Goal: Find contact information

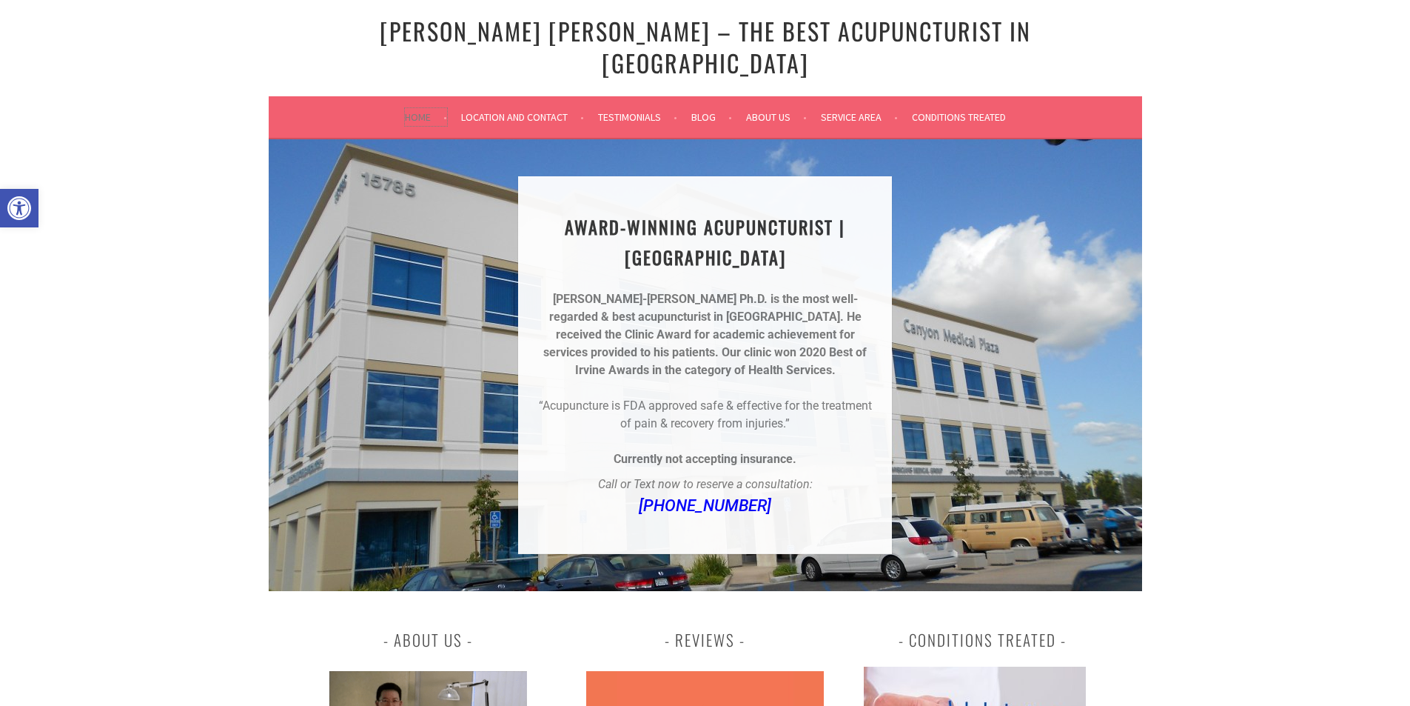
click at [421, 108] on link "Home" at bounding box center [426, 117] width 42 height 18
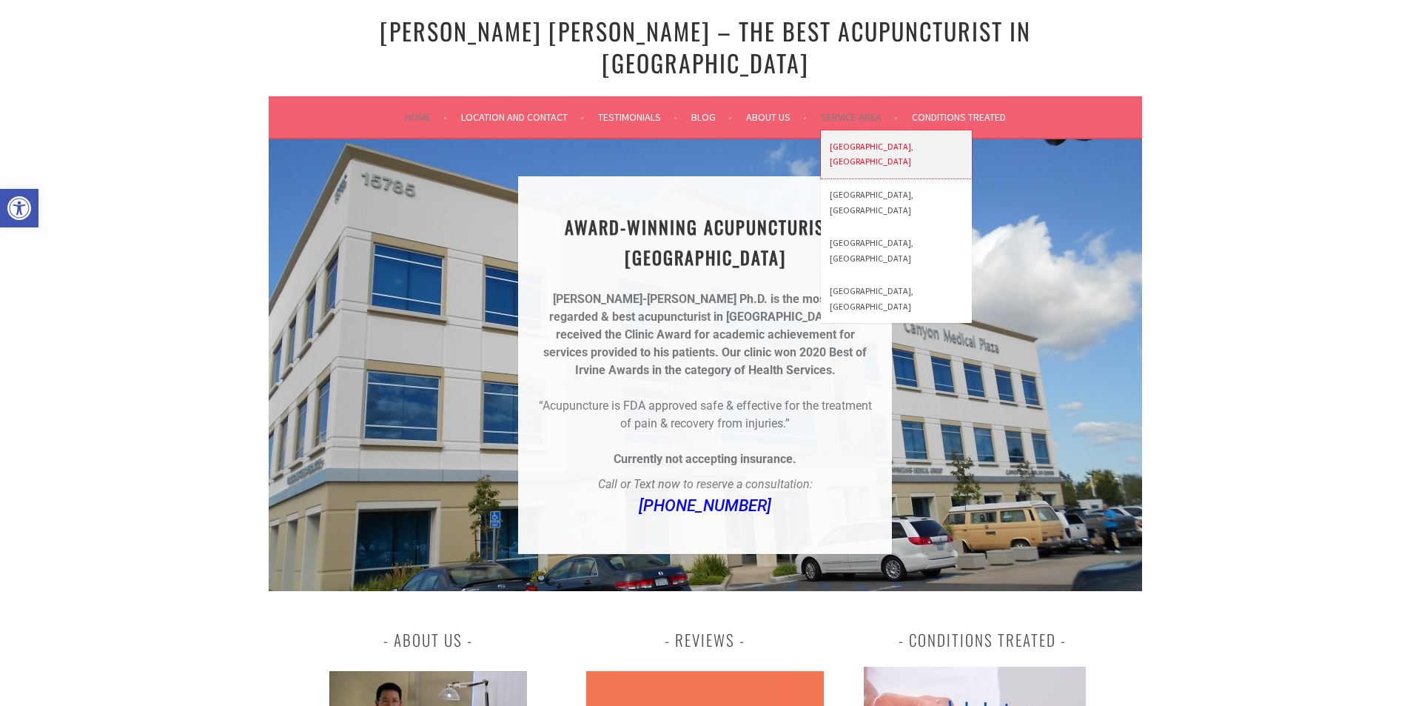
click at [844, 130] on link "[GEOGRAPHIC_DATA], [GEOGRAPHIC_DATA]" at bounding box center [896, 154] width 151 height 48
